Goal: Task Accomplishment & Management: Manage account settings

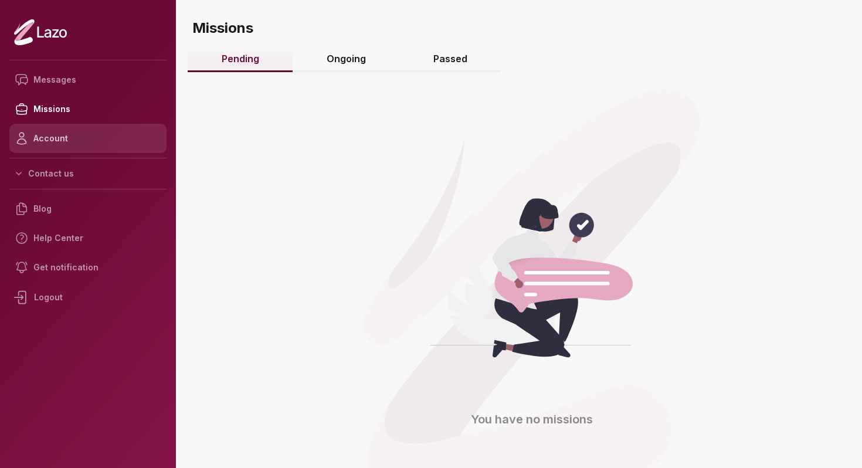
click at [97, 131] on link "Account" at bounding box center [87, 138] width 157 height 29
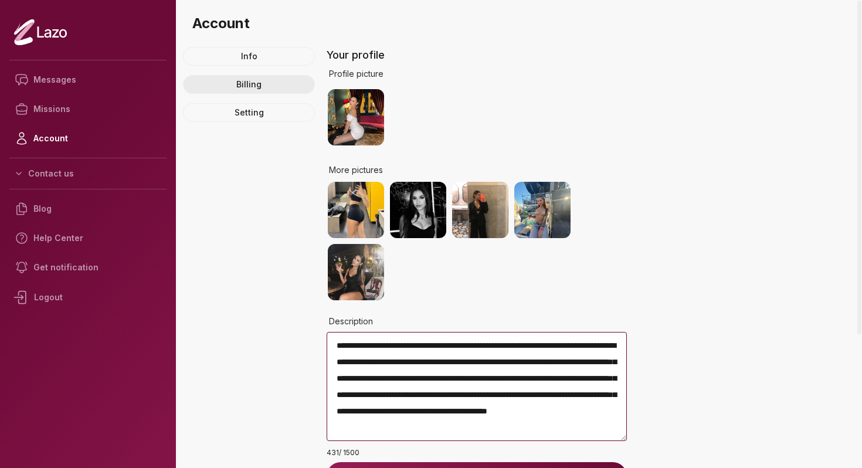
click at [251, 77] on link "Billing" at bounding box center [249, 84] width 132 height 19
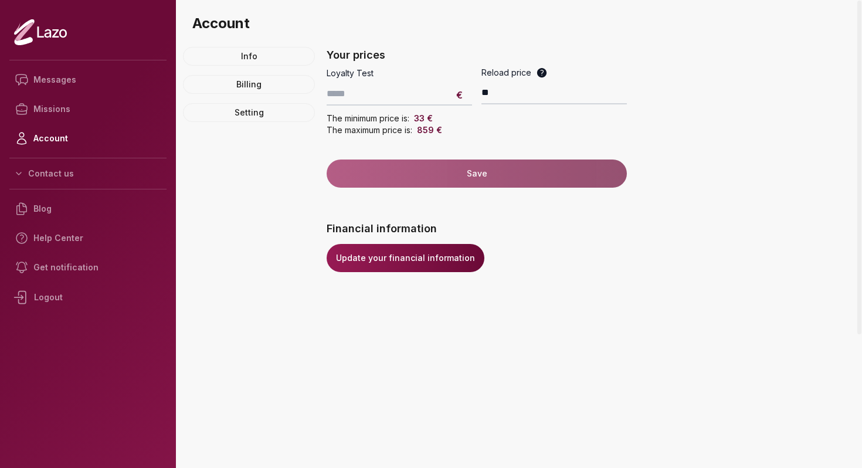
click at [385, 247] on link "Update your financial information" at bounding box center [405, 258] width 158 height 28
click at [64, 295] on div "Logout" at bounding box center [87, 297] width 157 height 30
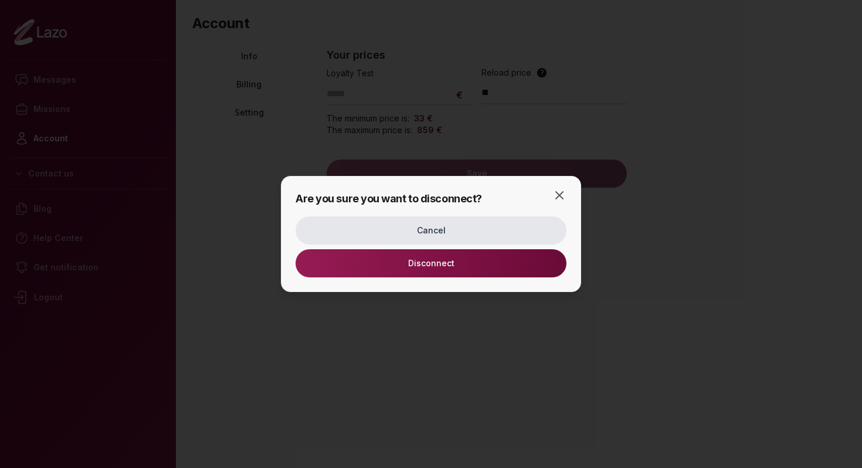
click at [339, 261] on button "Disconnect" at bounding box center [430, 263] width 271 height 28
